Goal: Task Accomplishment & Management: Complete application form

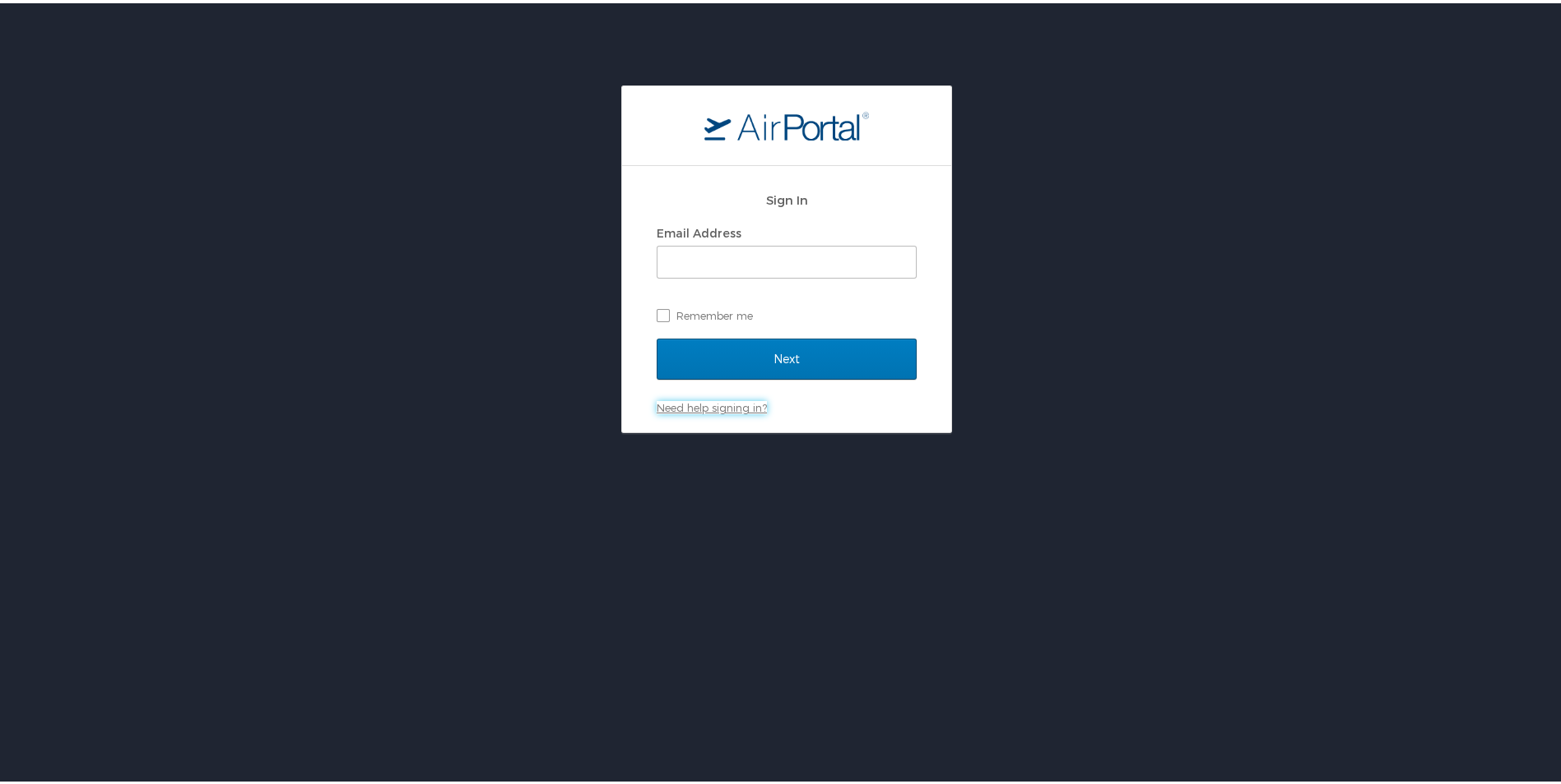
click at [688, 406] on link "Need help signing in?" at bounding box center [711, 405] width 110 height 13
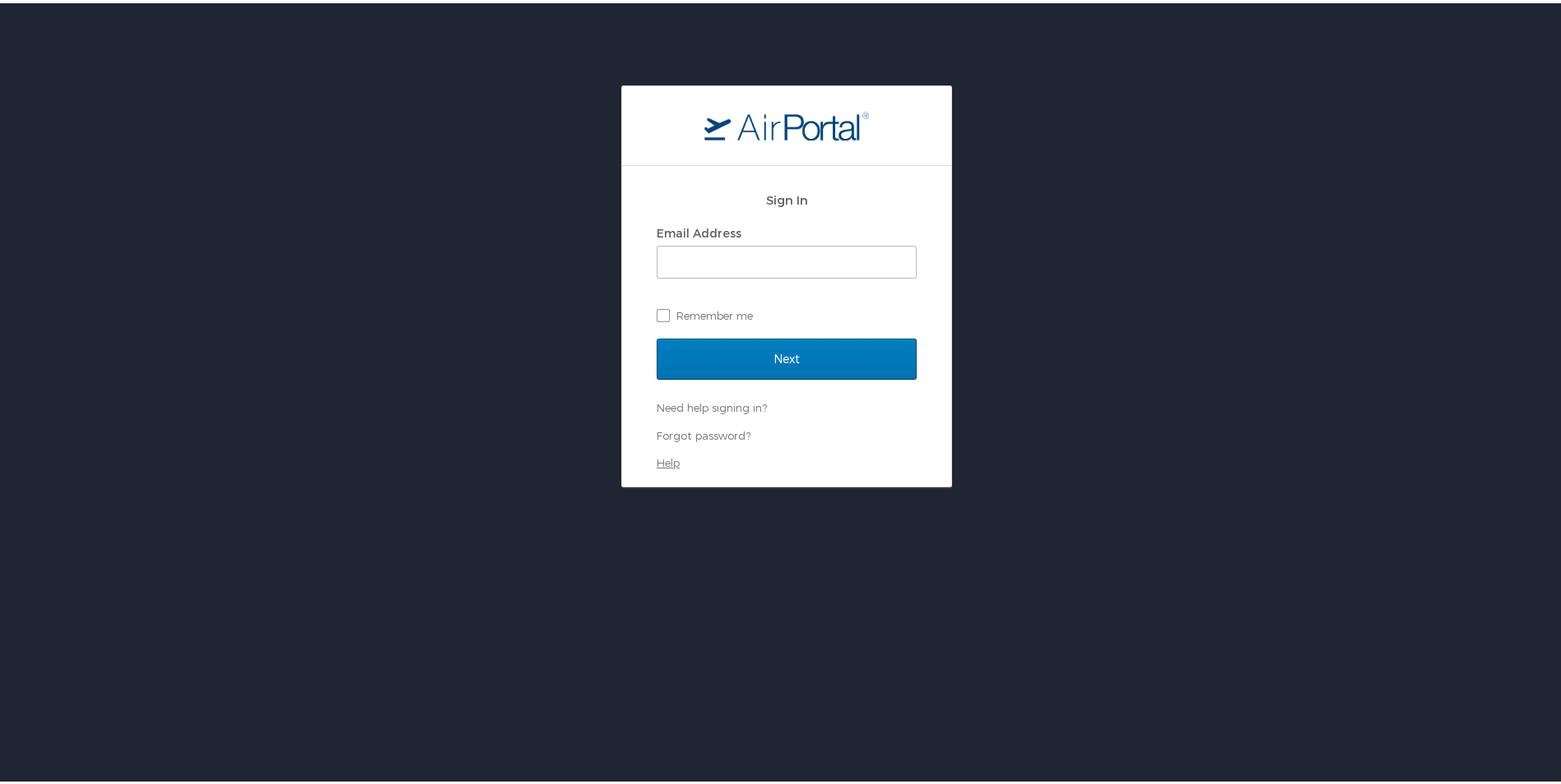
click at [663, 461] on link "Help" at bounding box center [668, 460] width 23 height 13
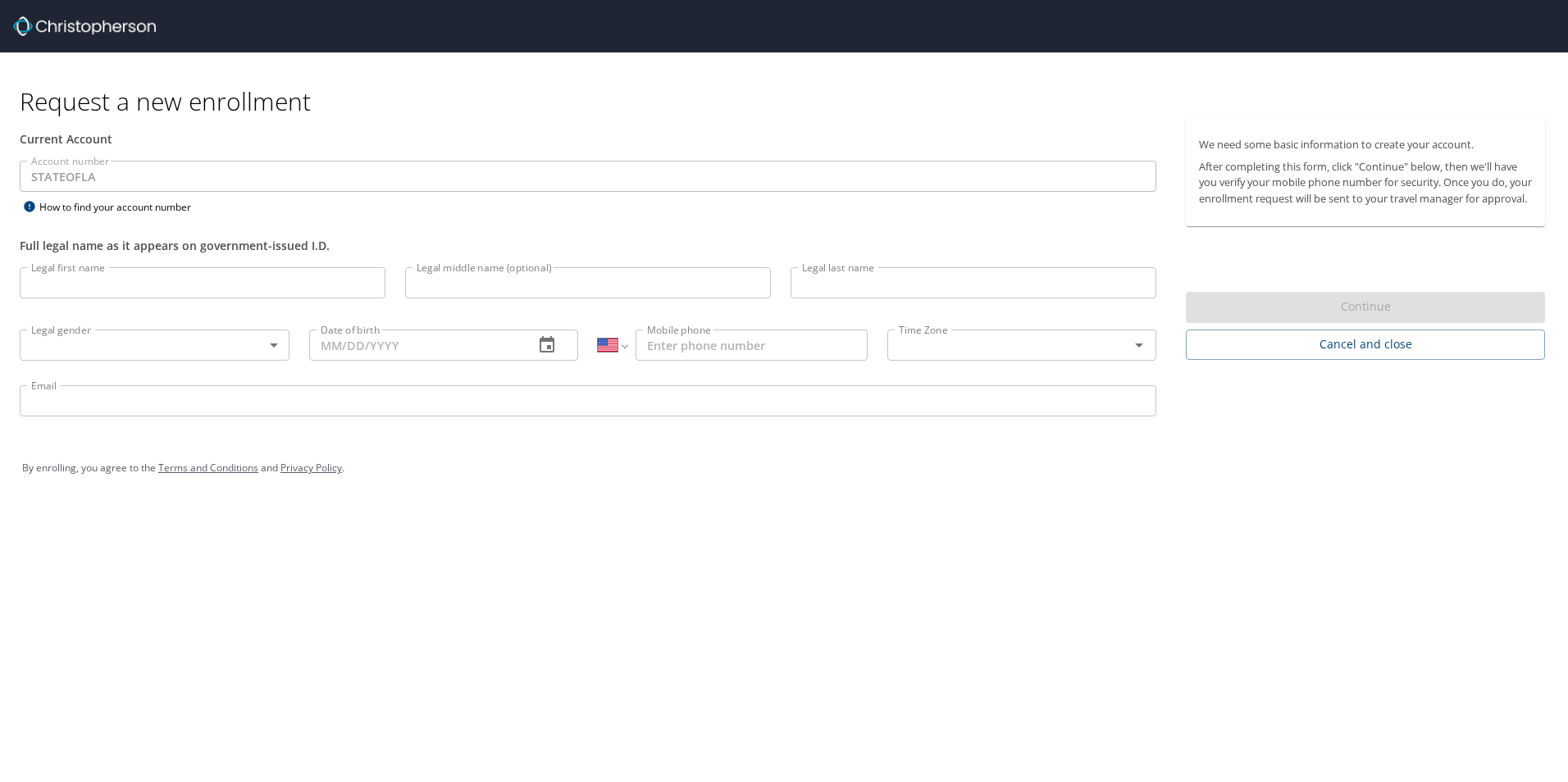
select select "US"
click at [99, 281] on input "Legal first name" at bounding box center [203, 282] width 366 height 32
type input "[PERSON_NAME]"
type input "Beacom"
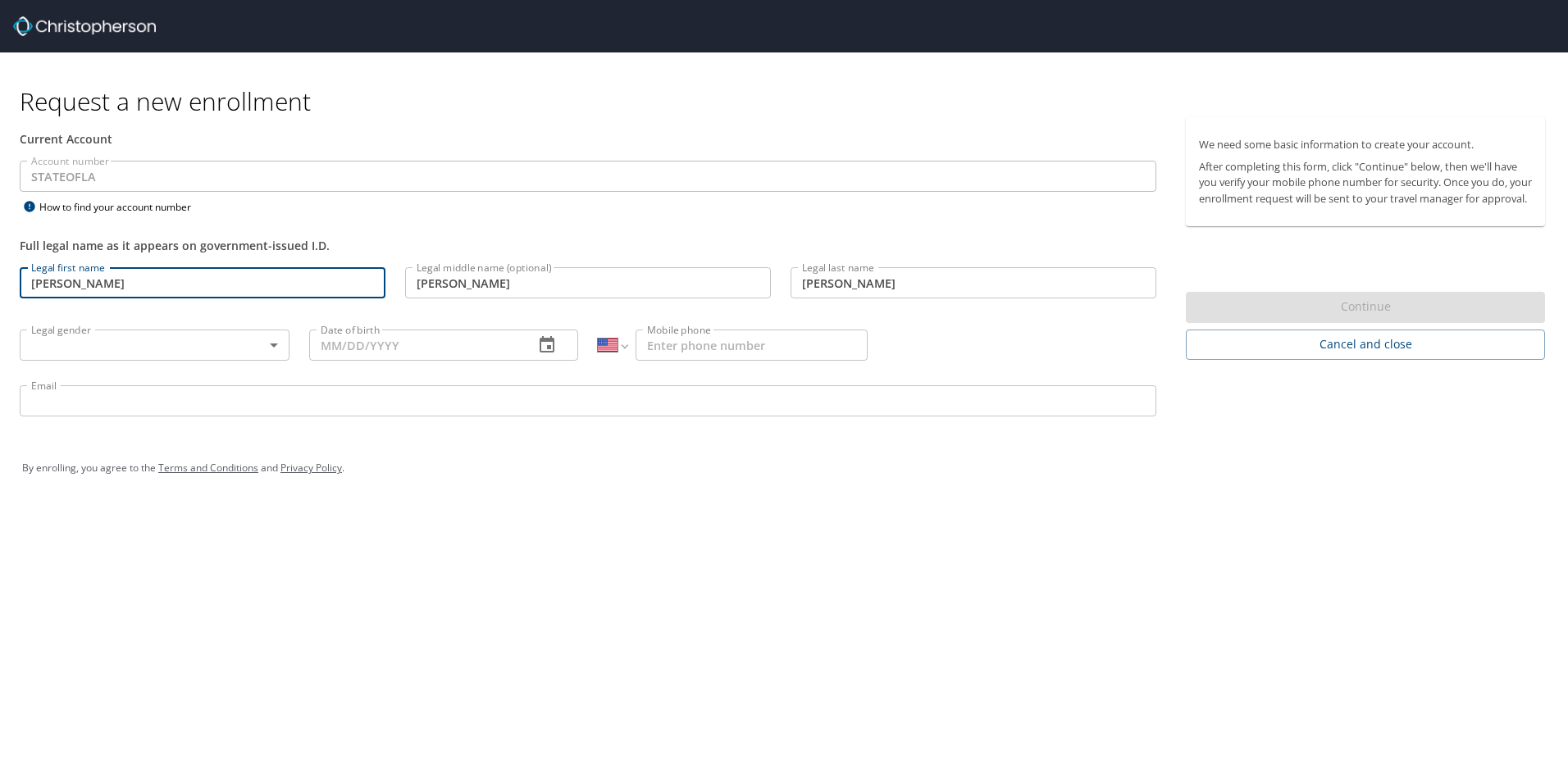
type input "03/08/1978"
type input "1 (337) 501-6277"
type input "robin.beacom@louisiana.edu"
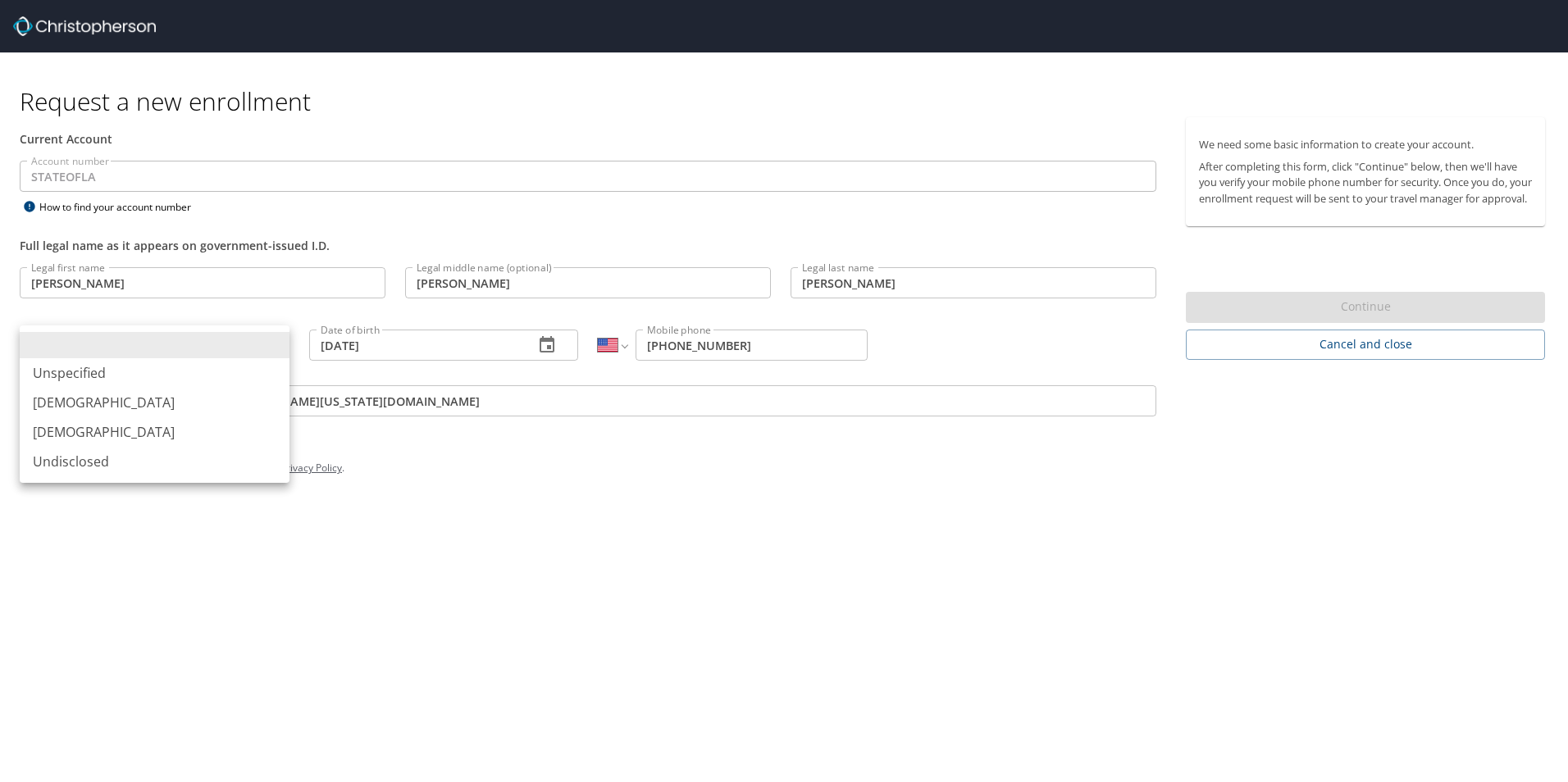
click at [272, 346] on body "Request a new enrollment Current Account Account number STATEOFLA Account numbe…" at bounding box center [784, 391] width 1568 height 782
click at [163, 432] on li "Female" at bounding box center [155, 432] width 270 height 30
type input "Female"
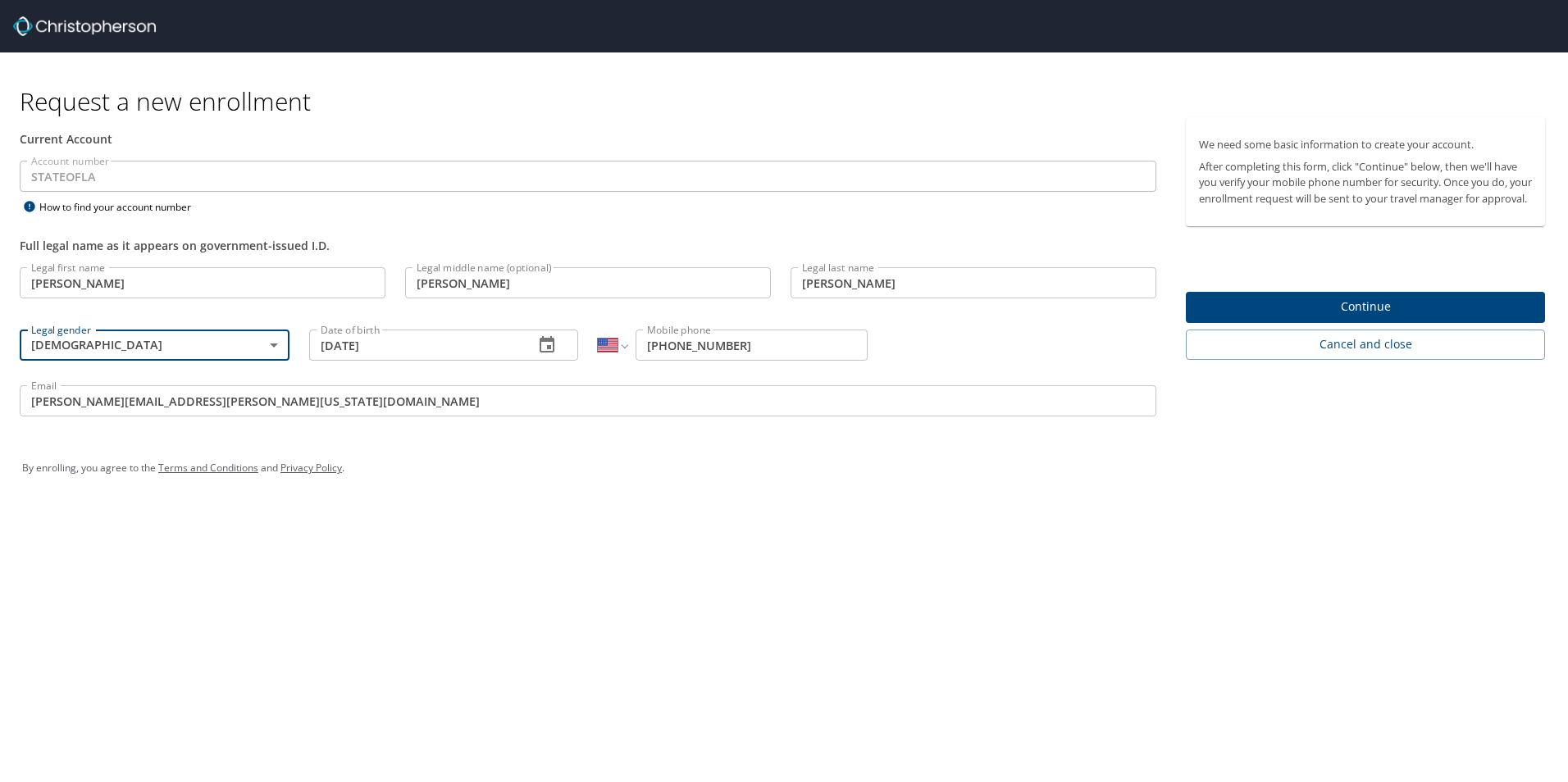
click at [1381, 318] on span "Continue" at bounding box center [1366, 306] width 333 height 20
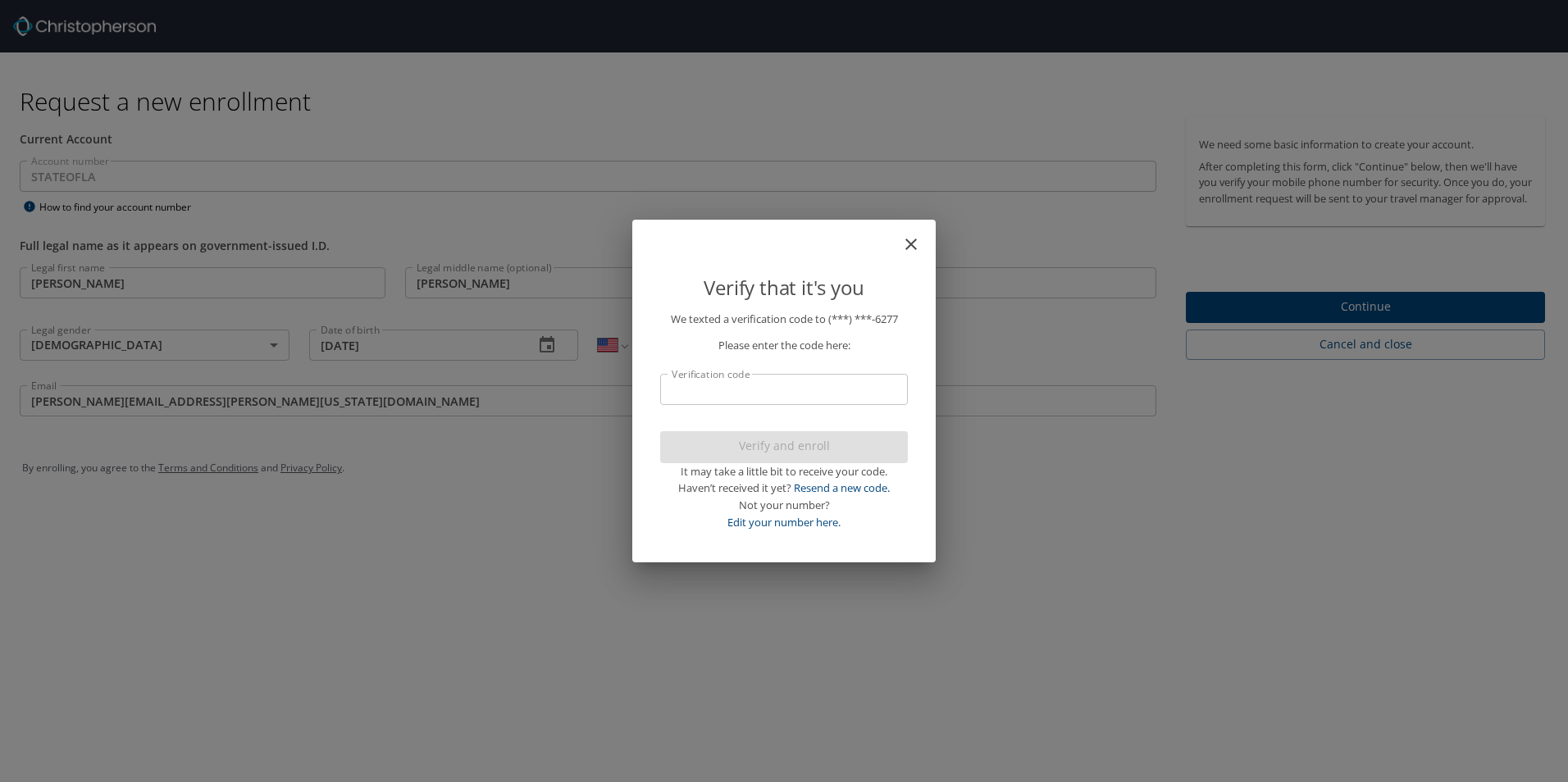
click at [776, 393] on input "Verification code" at bounding box center [784, 390] width 248 height 32
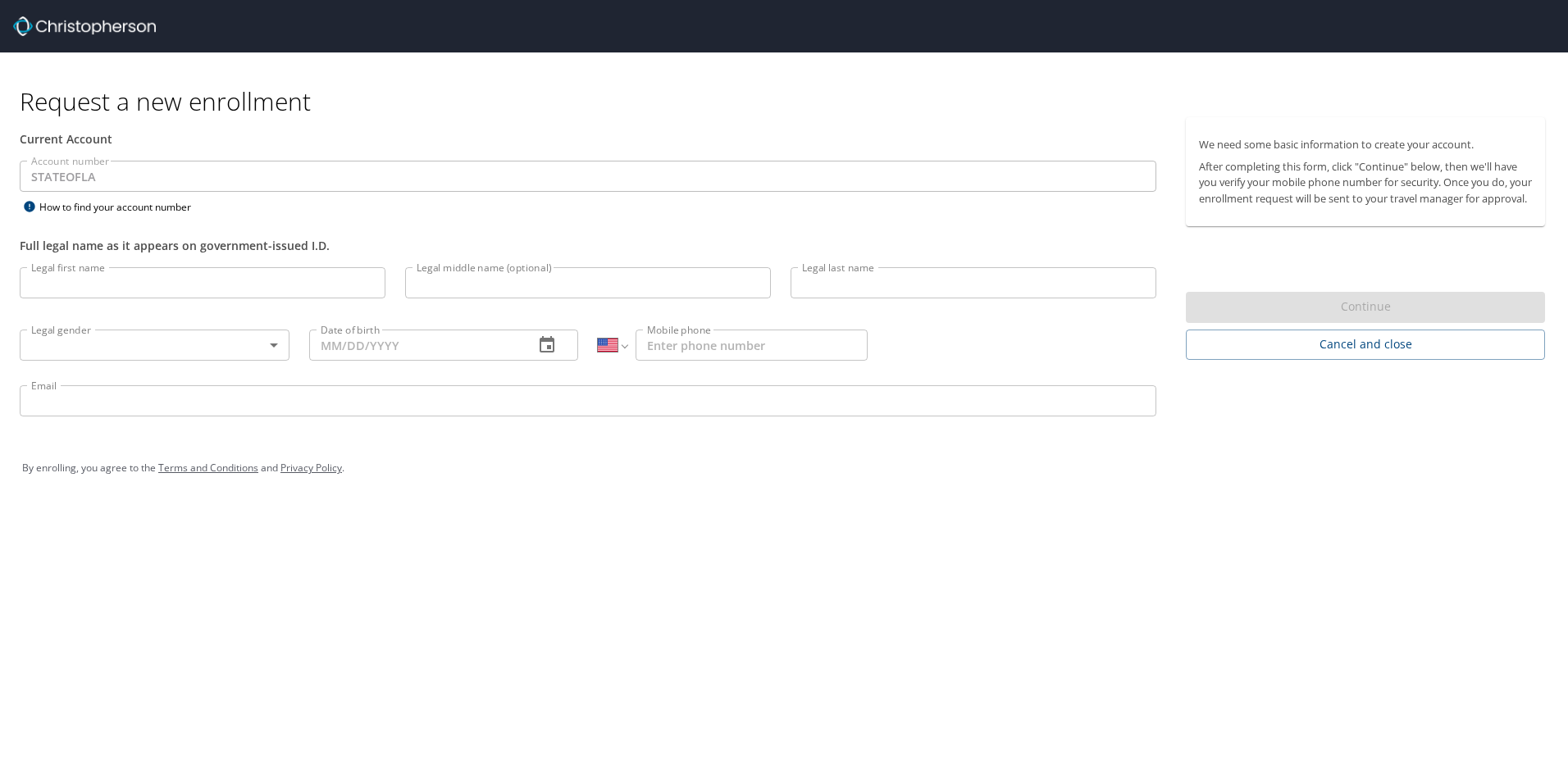
select select "US"
click at [279, 279] on input "Legal first name" at bounding box center [203, 282] width 366 height 32
type input "[PERSON_NAME]"
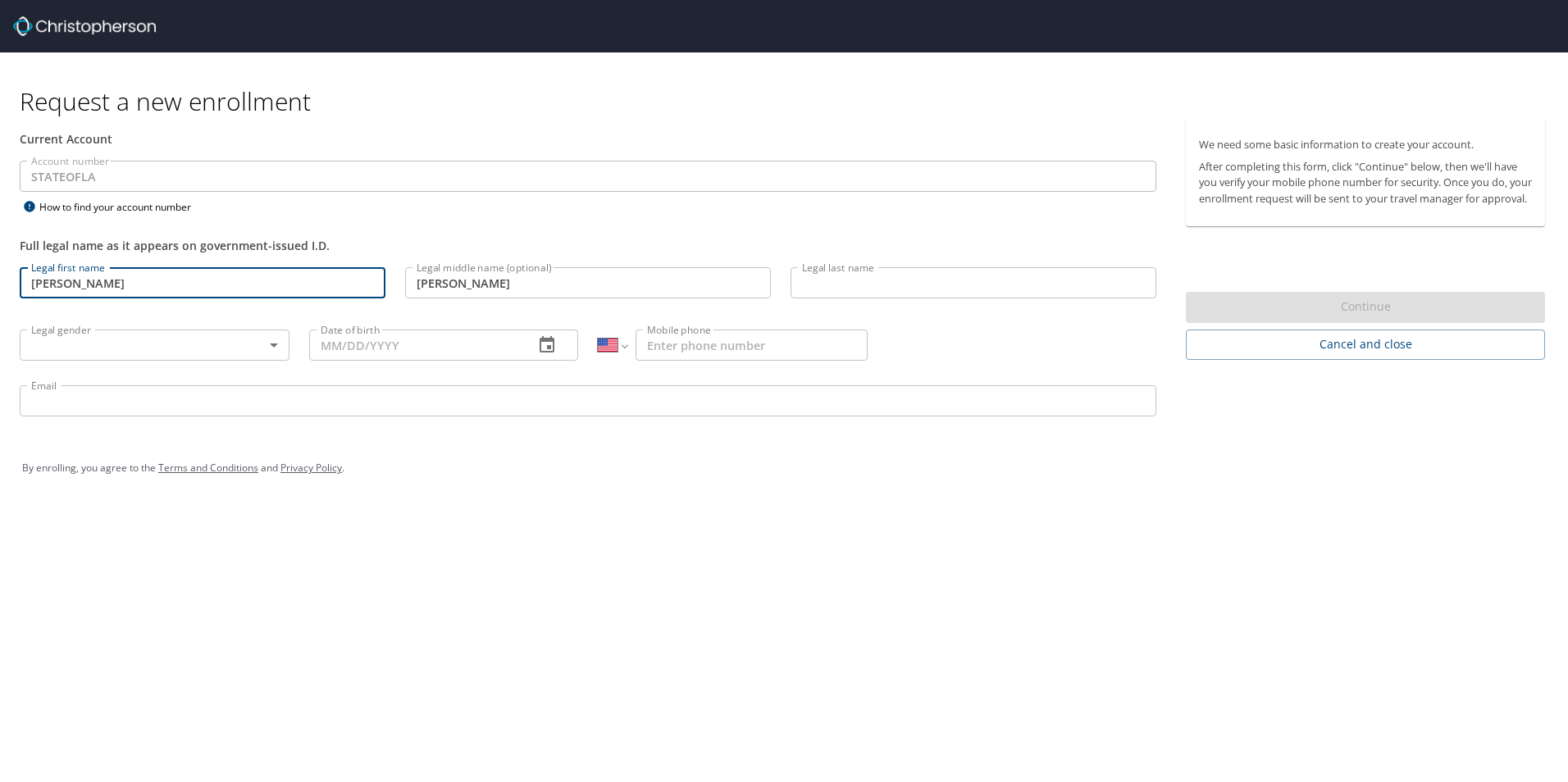
type input "[PERSON_NAME]"
type input "[DEMOGRAPHIC_DATA]"
type input "[DATE]"
type input "[PHONE_NUMBER]"
type input "[PERSON_NAME][EMAIL_ADDRESS][PERSON_NAME][US_STATE][DOMAIN_NAME]"
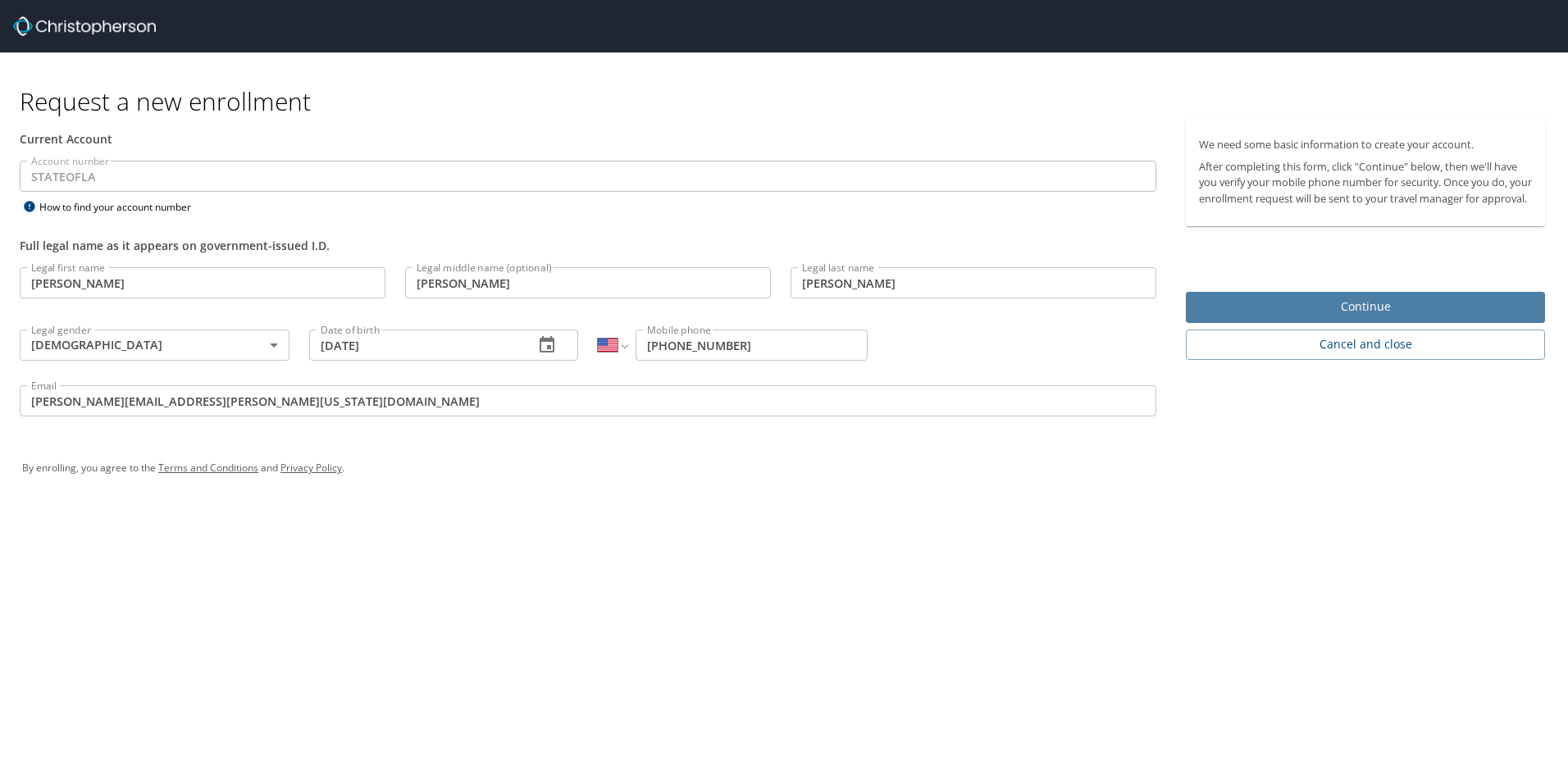
click at [1310, 318] on span "Continue" at bounding box center [1366, 306] width 333 height 20
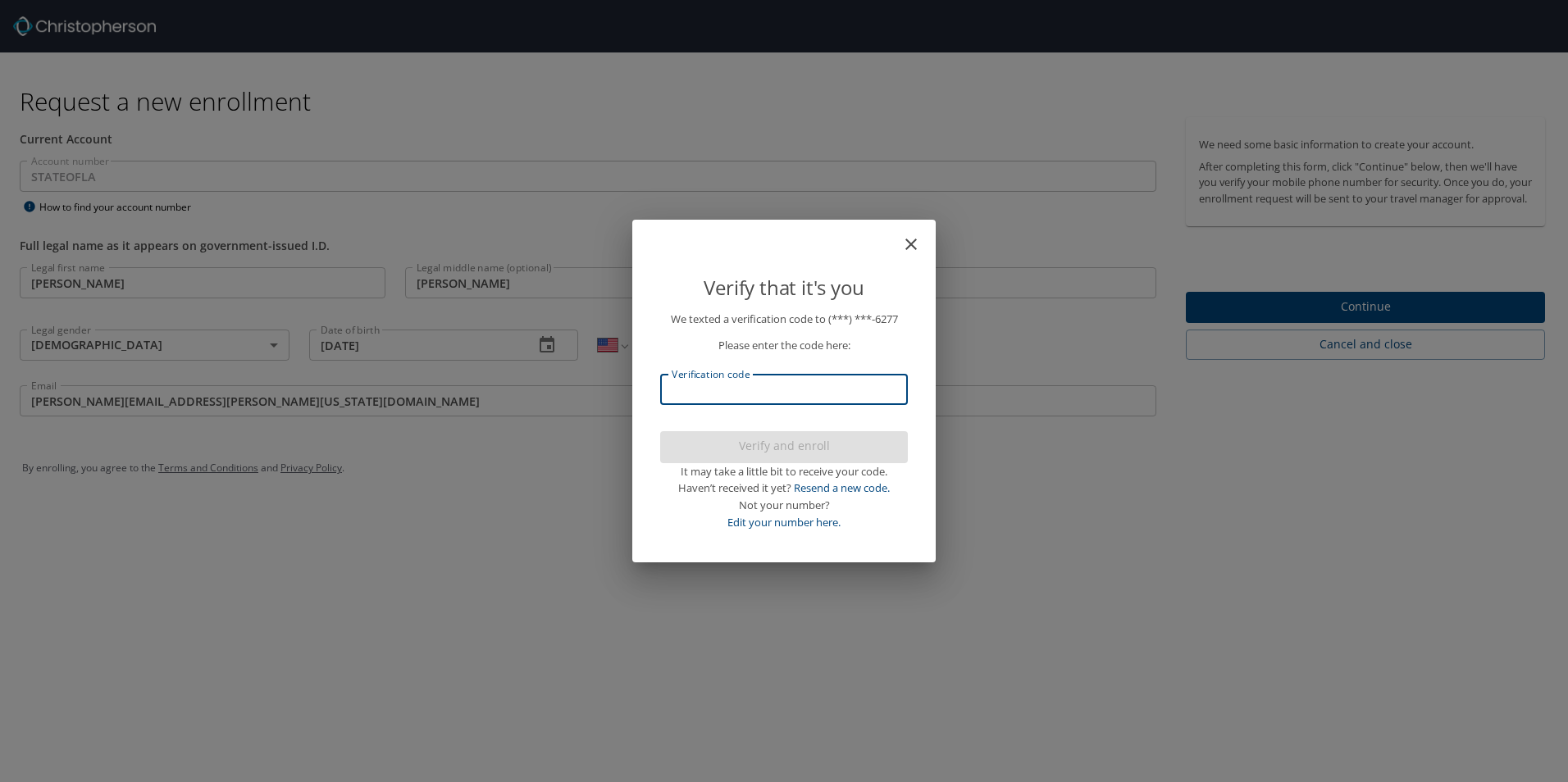
click at [761, 392] on input "Verification code" at bounding box center [784, 390] width 248 height 32
type input "727"
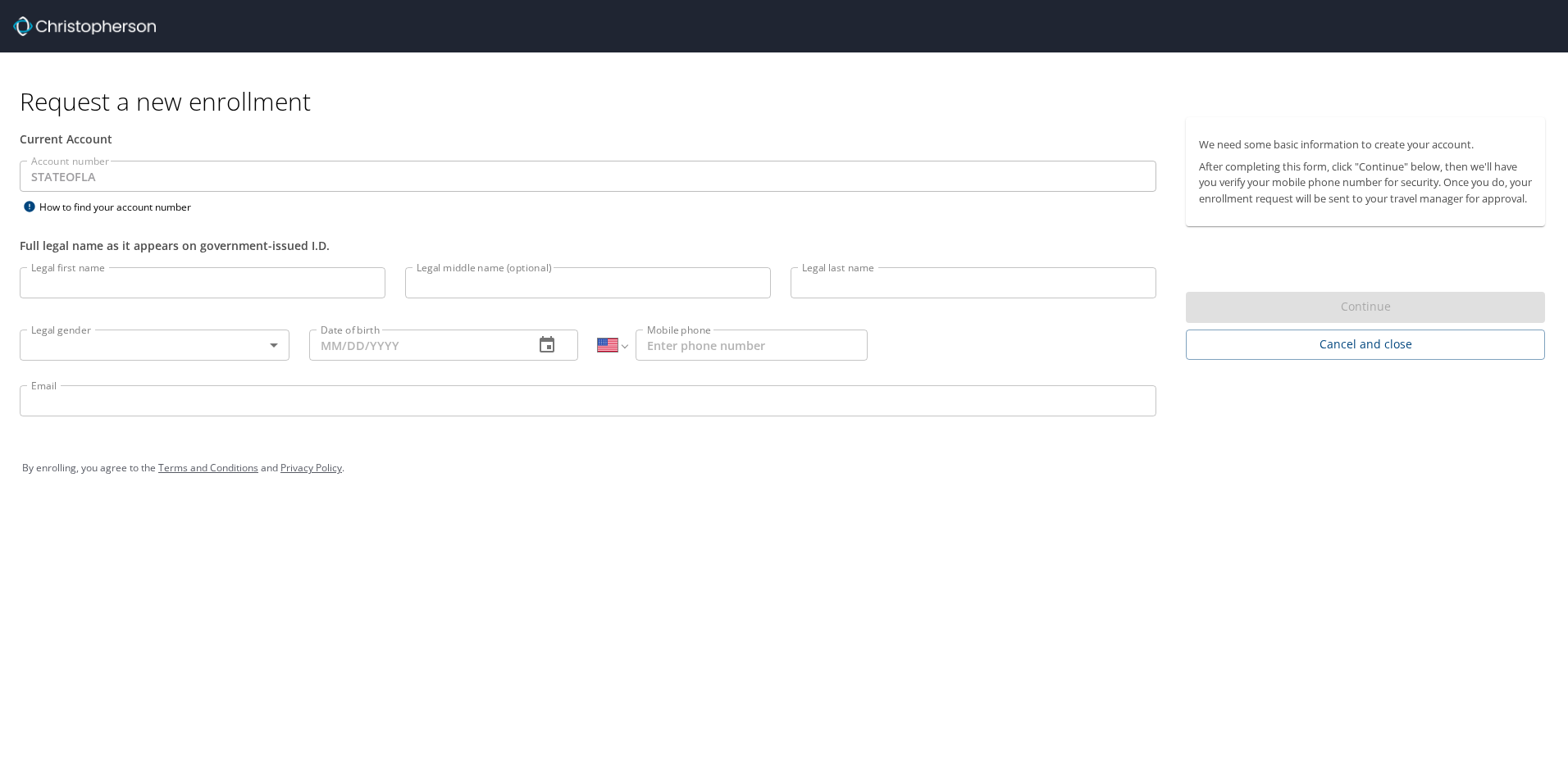
select select "US"
click at [310, 289] on input "Legal first name" at bounding box center [203, 282] width 366 height 32
type input "Robin"
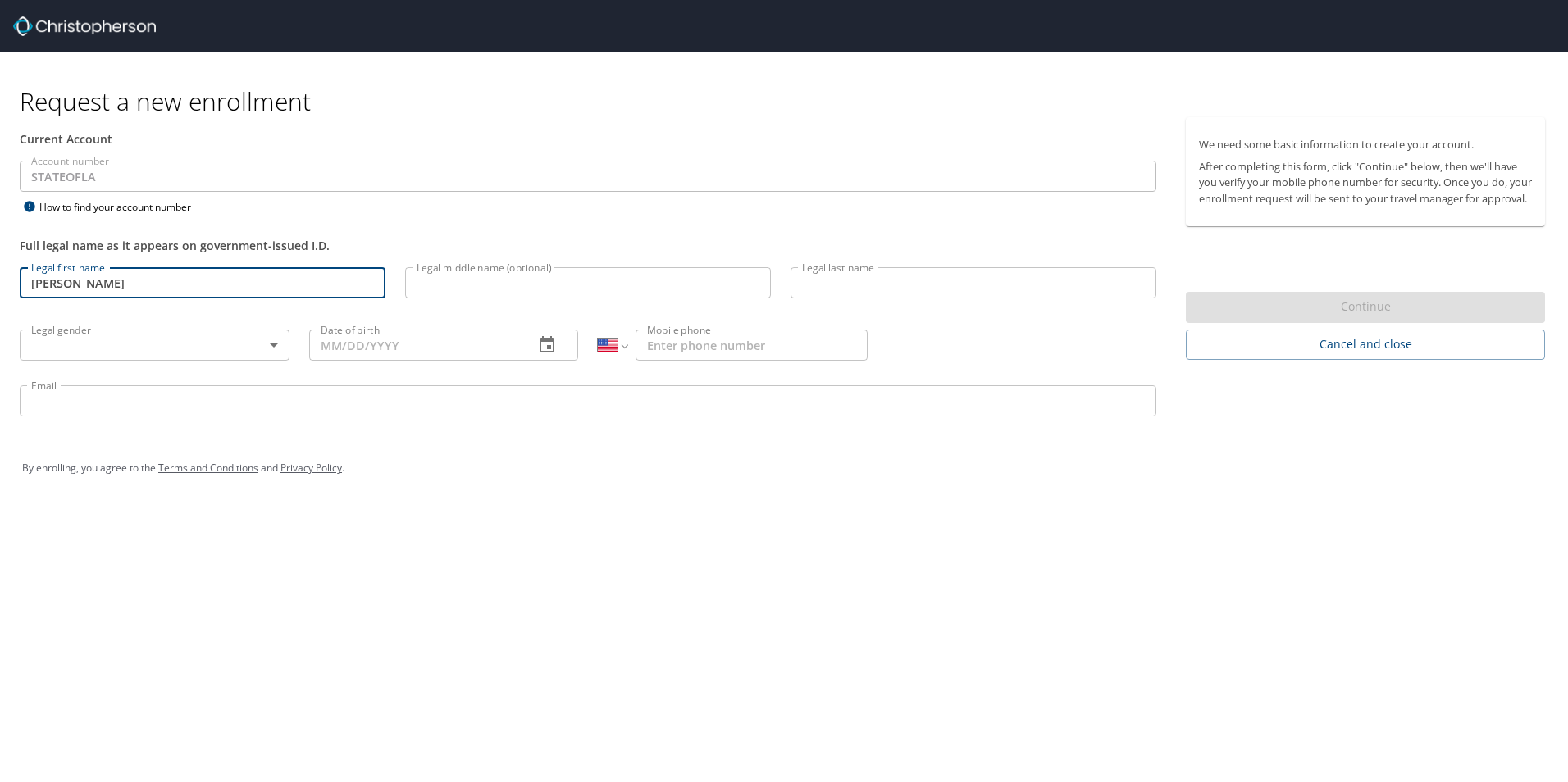
type input "Elizabeth"
type input "Beacom"
type input "Female"
type input "03/08/1978"
type input "1 (337) 501-6277"
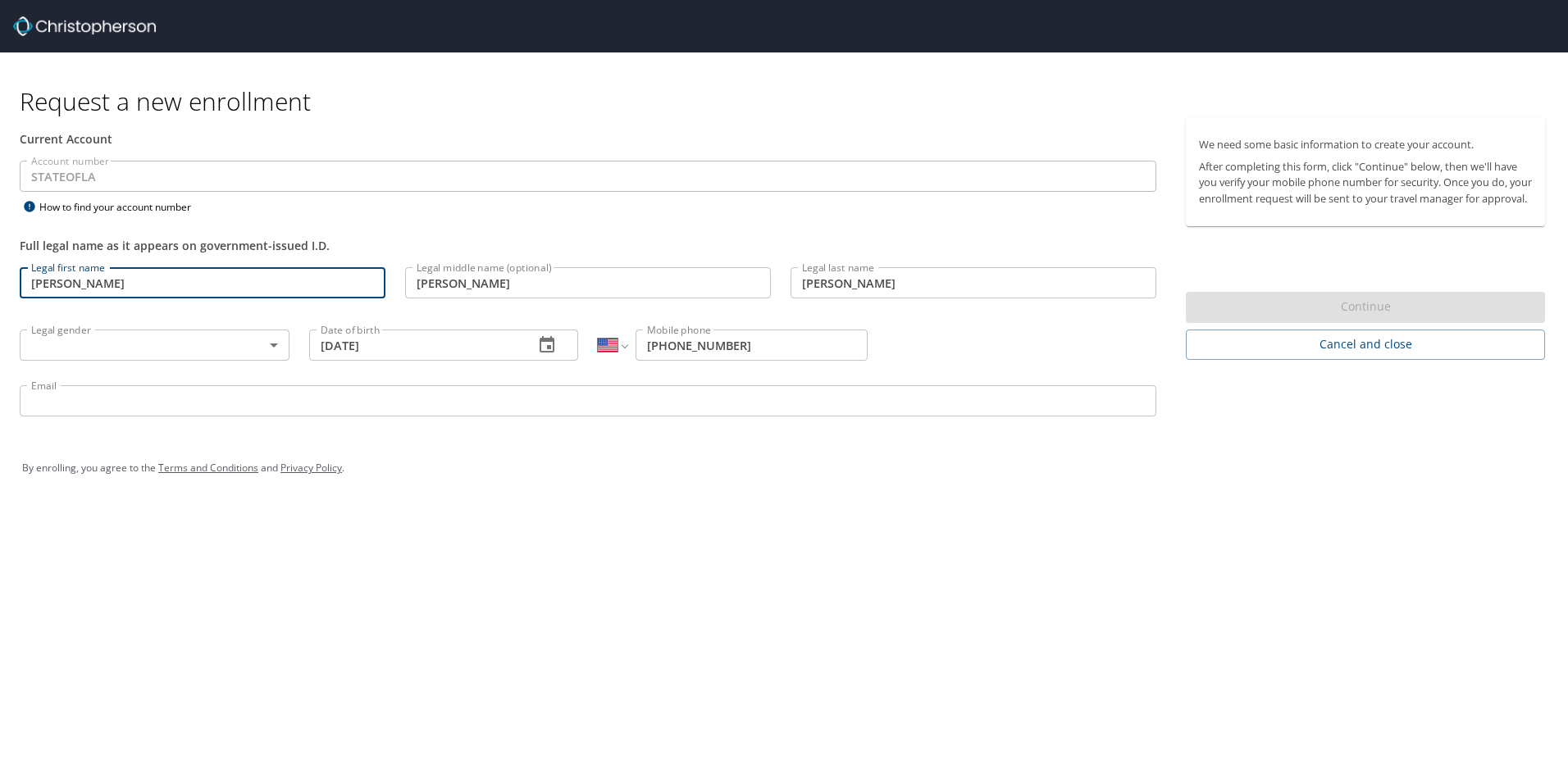
type input "robin.beacom@louisiana.edu"
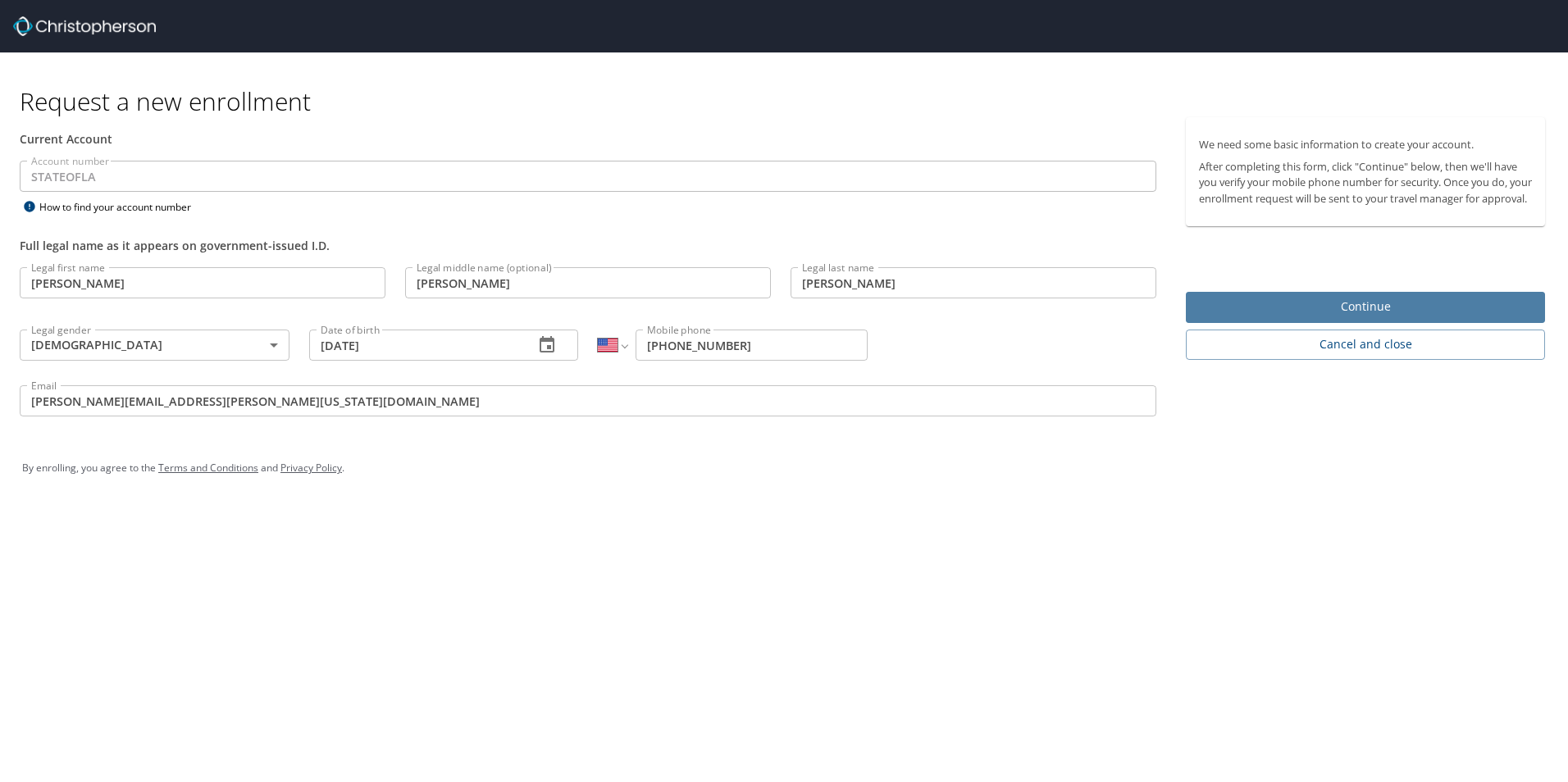
click at [1308, 318] on span "Continue" at bounding box center [1366, 306] width 333 height 20
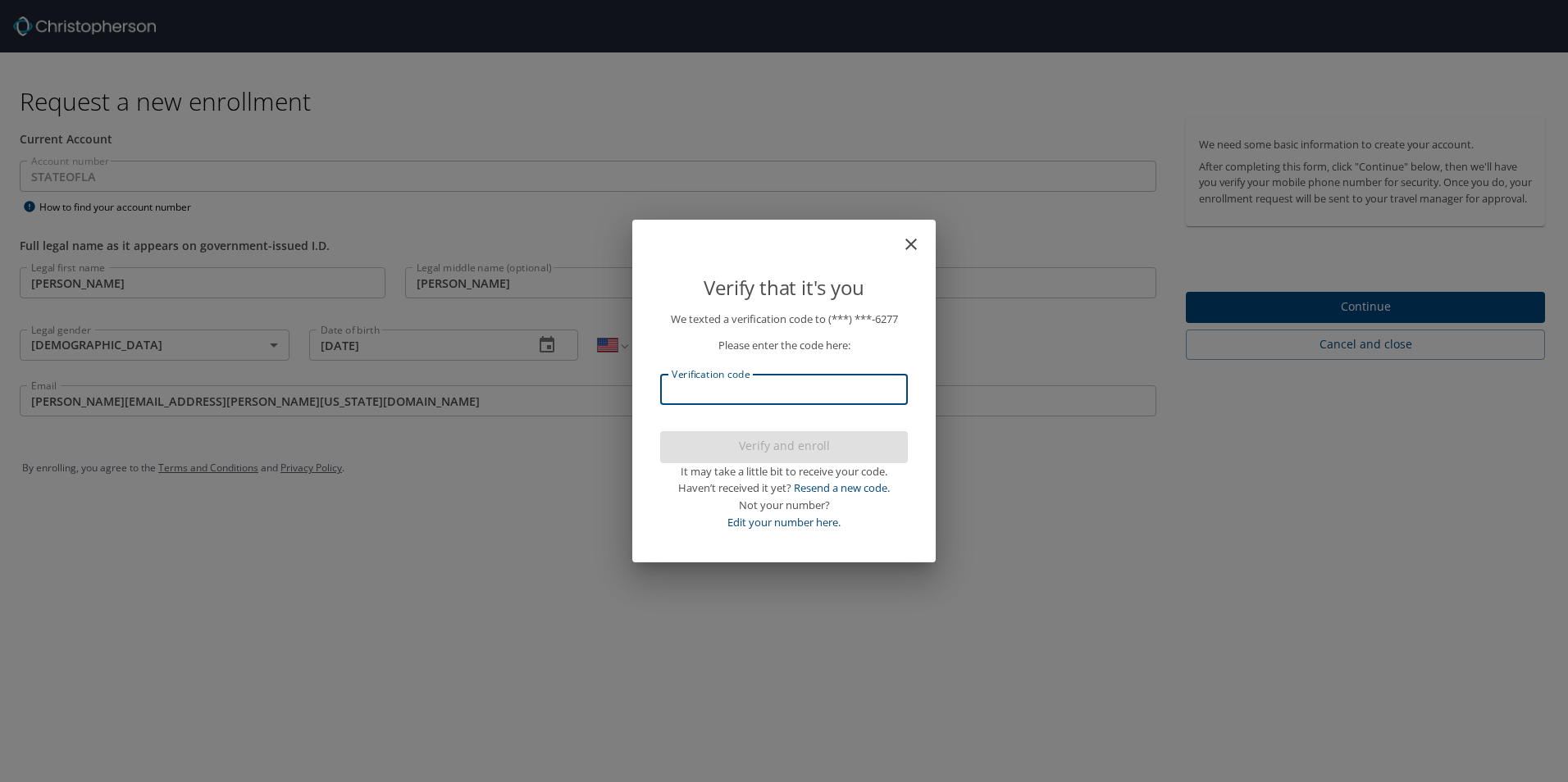
click at [790, 394] on input "Verification code" at bounding box center [784, 390] width 248 height 32
type input "21"
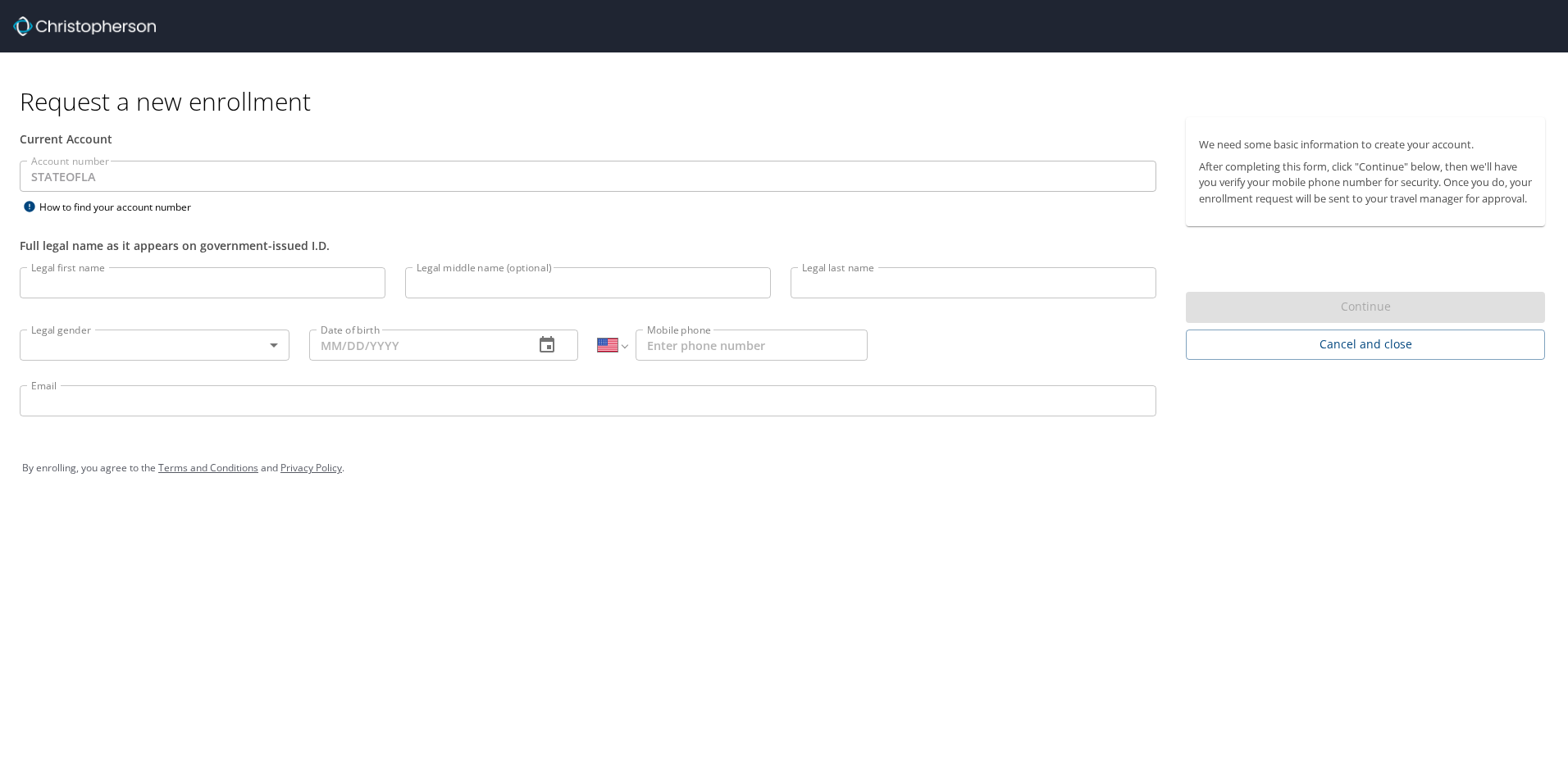
select select "US"
